Goal: Check status: Check status

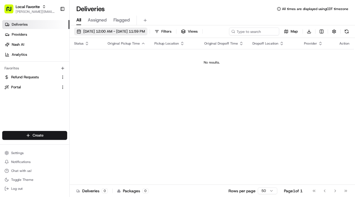
click at [126, 32] on span "[DATE] 12:00 AM - [DATE] 11:59 PM" at bounding box center [114, 31] width 62 height 5
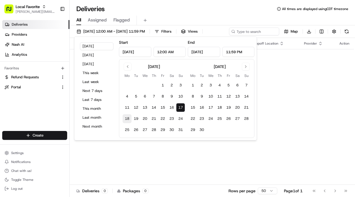
click at [127, 120] on button "18" at bounding box center [127, 118] width 9 height 9
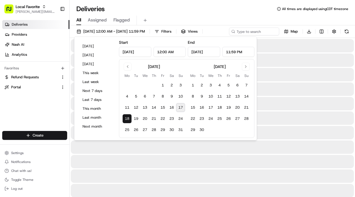
type input "[DATE]"
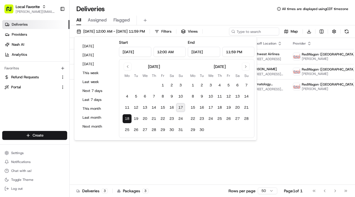
click at [127, 120] on button "18" at bounding box center [127, 118] width 9 height 9
click at [208, 13] on div "Deliveries All times are displayed using CDT timezone" at bounding box center [213, 8] width 286 height 9
